Goal: Task Accomplishment & Management: Manage account settings

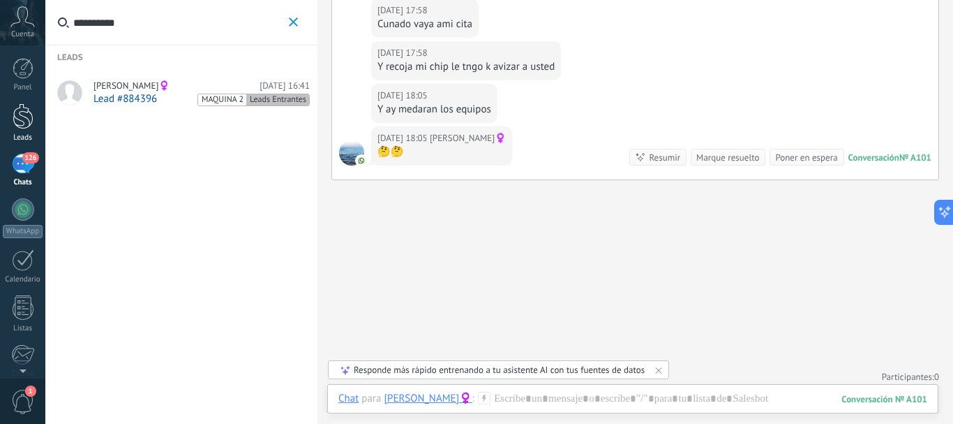
click at [20, 126] on div at bounding box center [23, 116] width 21 height 26
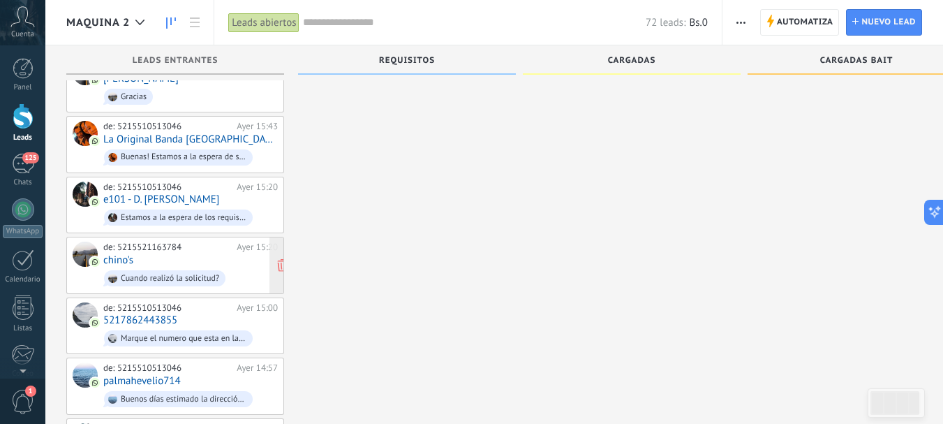
scroll to position [349, 0]
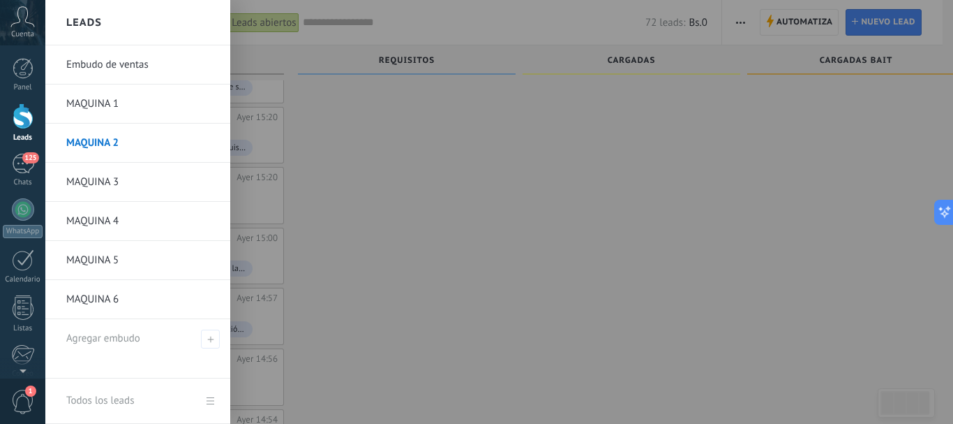
click at [15, 107] on div at bounding box center [23, 116] width 21 height 26
